Goal: Transaction & Acquisition: Purchase product/service

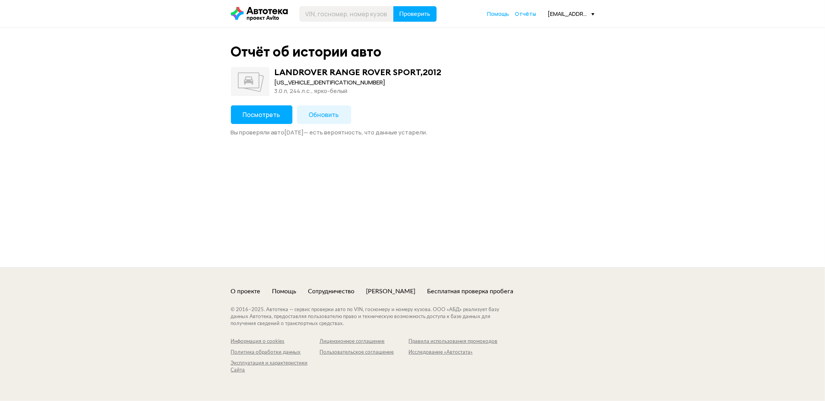
click at [252, 113] on span "Посмотреть" at bounding box center [262, 114] width 38 height 9
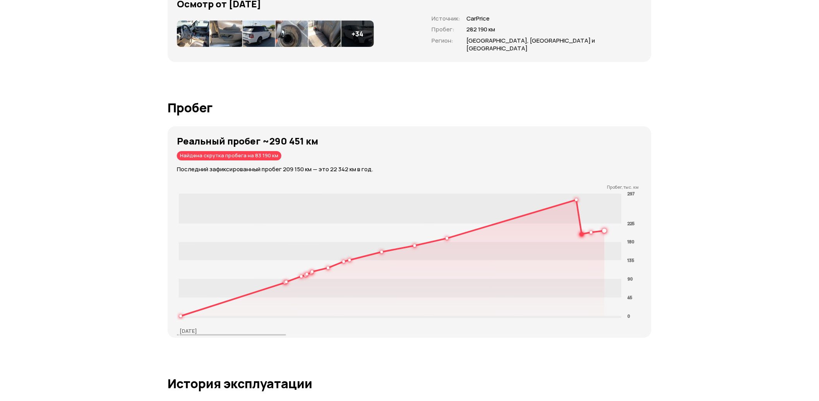
scroll to position [1204, 0]
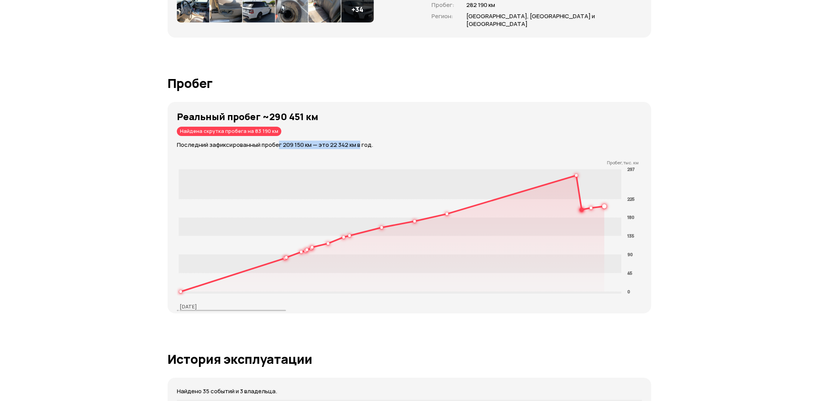
drag, startPoint x: 302, startPoint y: 136, endPoint x: 361, endPoint y: 137, distance: 58.8
click at [361, 140] on p "Последний зафиксированный пробег 209 150 км — это 22 342 км в год." at bounding box center [414, 144] width 474 height 9
click at [380, 77] on h1 "Пробег" at bounding box center [410, 83] width 484 height 14
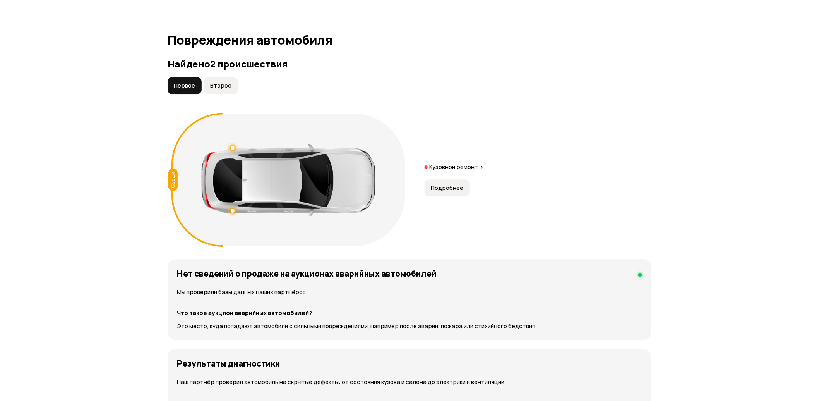
scroll to position [774, 0]
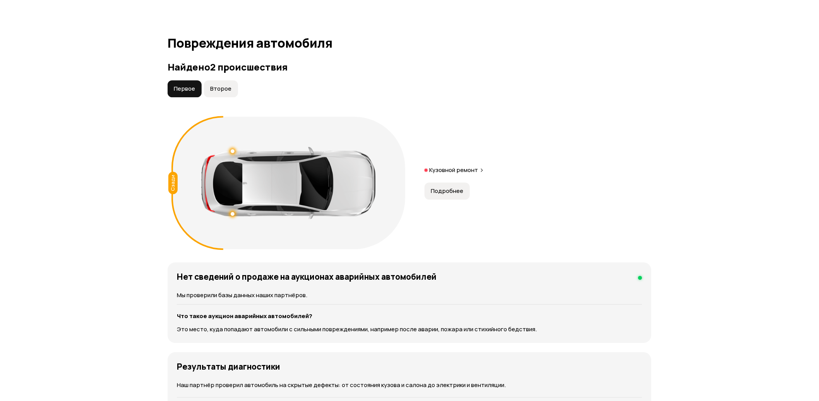
drag, startPoint x: 243, startPoint y: 171, endPoint x: 314, endPoint y: 175, distance: 70.9
click at [314, 175] on div at bounding box center [288, 183] width 174 height 72
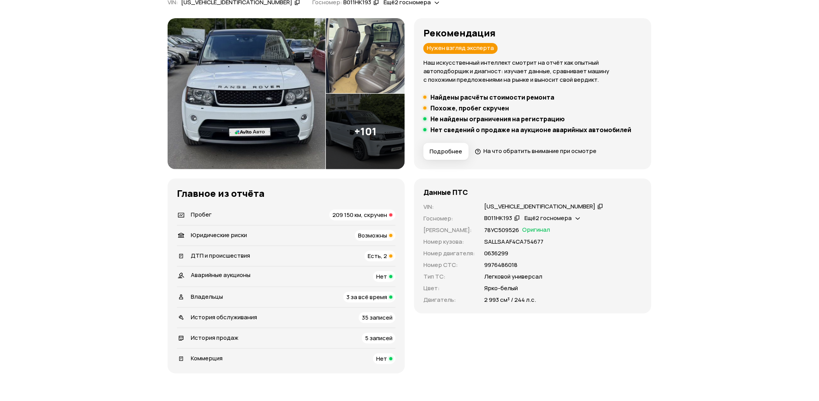
scroll to position [0, 0]
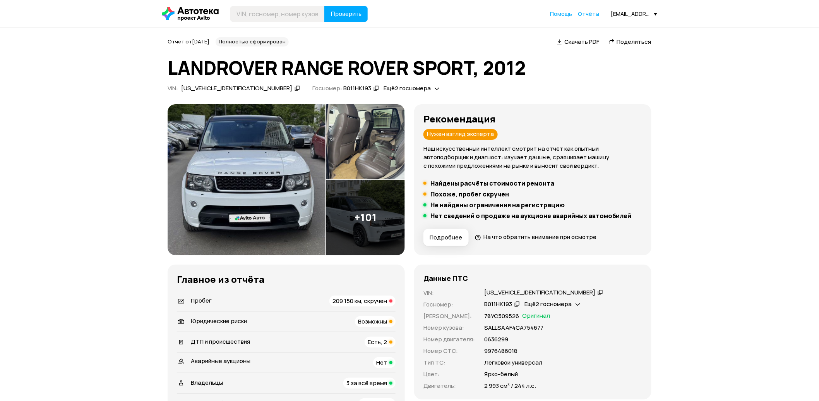
click at [307, 157] on img at bounding box center [247, 179] width 158 height 151
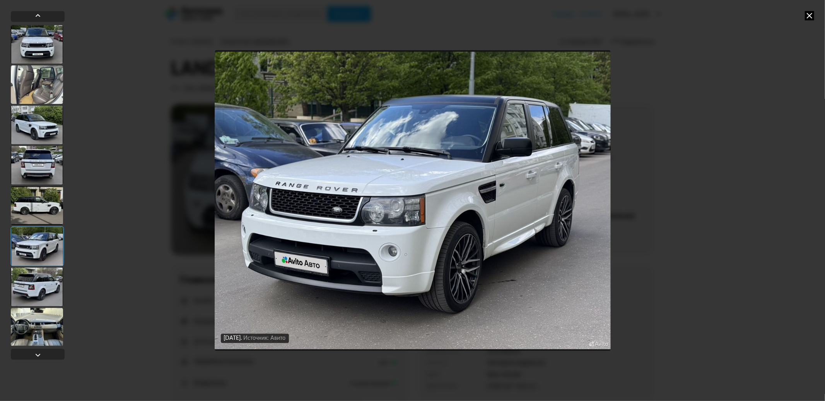
drag, startPoint x: 749, startPoint y: 119, endPoint x: 377, endPoint y: 2, distance: 389.4
click at [747, 118] on div "[DATE] Источник: Авито [DATE] Источник: Авито [DATE] Источник: Авито [DATE] Ист…" at bounding box center [412, 200] width 825 height 401
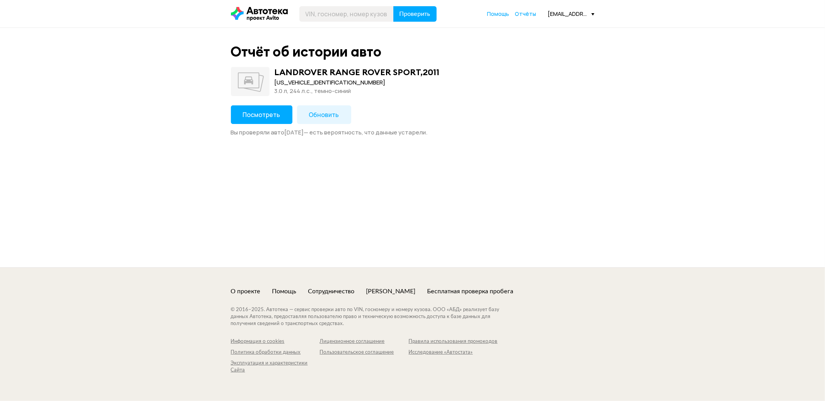
click at [240, 115] on button "Посмотреть" at bounding box center [262, 114] width 62 height 19
